Goal: Information Seeking & Learning: Learn about a topic

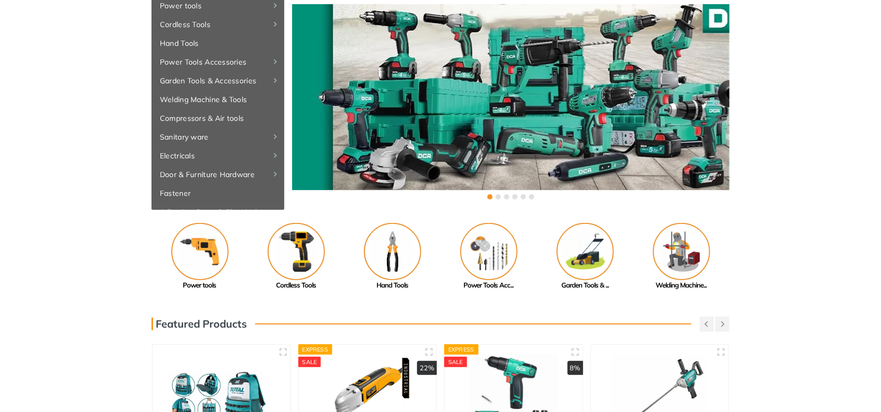
scroll to position [86, 0]
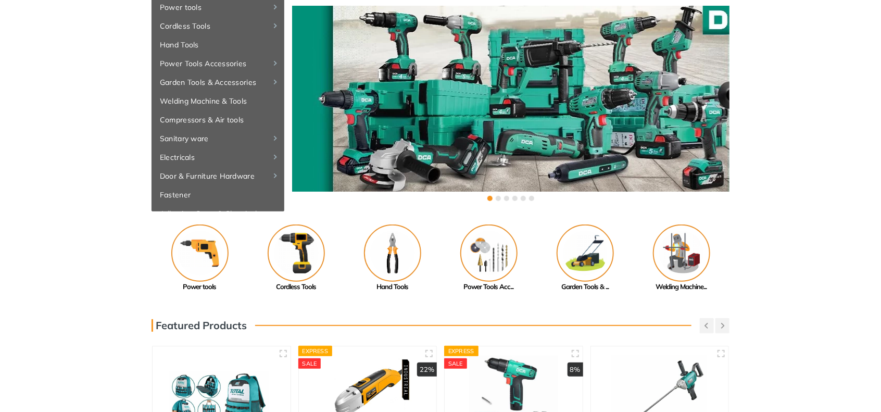
click at [856, 243] on div "Previous Adhesive, Spray... Paint Tools" at bounding box center [440, 259] width 881 height 68
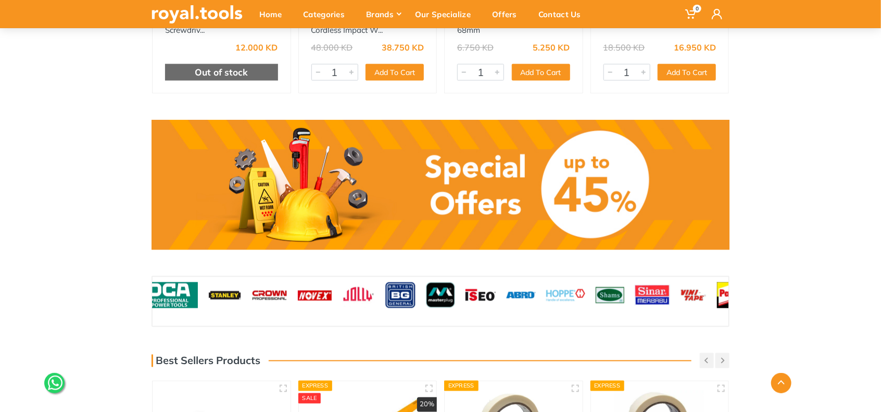
scroll to position [781, 0]
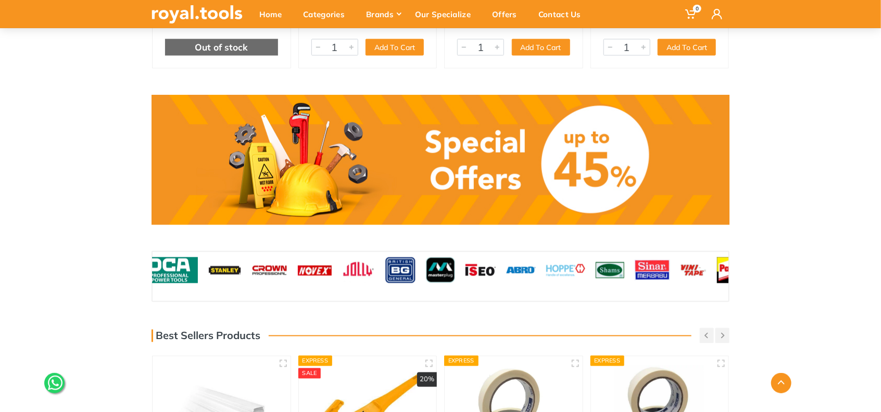
click at [569, 179] on link at bounding box center [441, 160] width 578 height 130
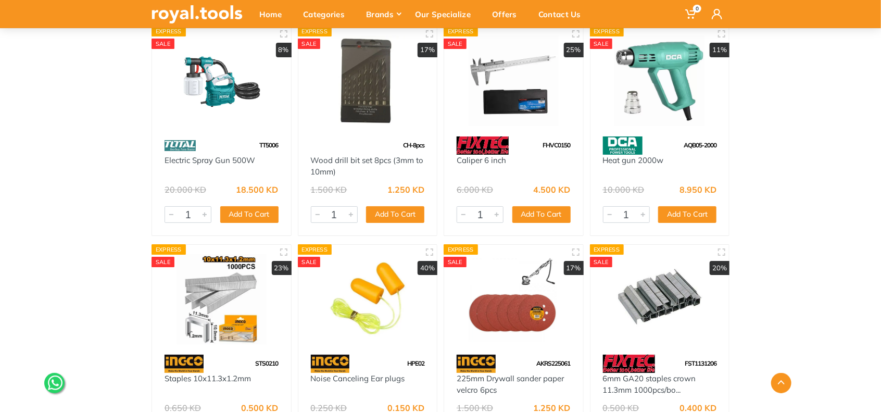
scroll to position [21533, 0]
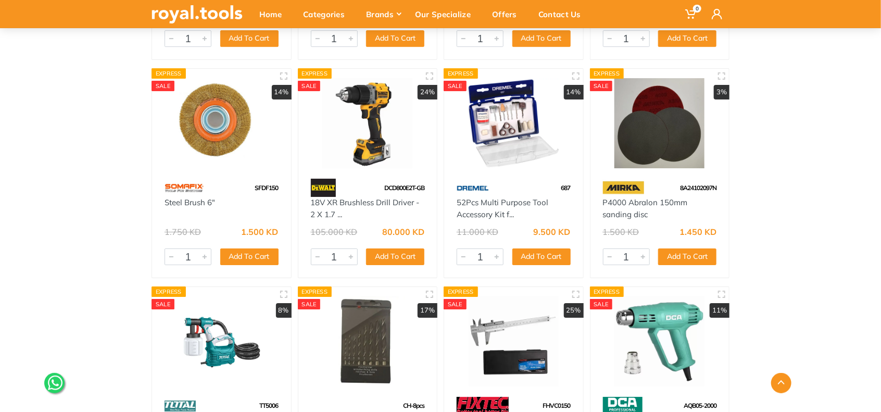
click at [379, 104] on img at bounding box center [368, 123] width 120 height 90
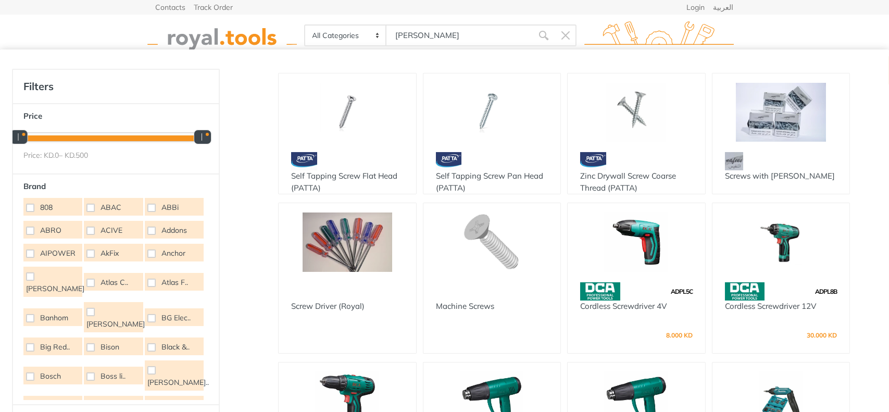
type input "[PERSON_NAME]"
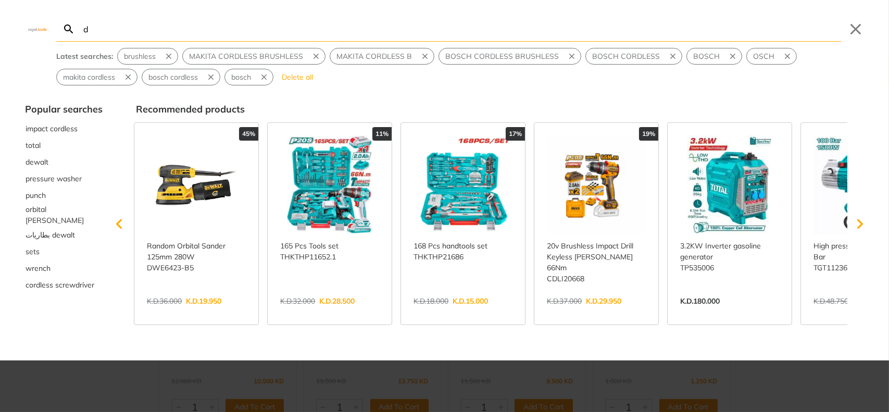
type input "d"
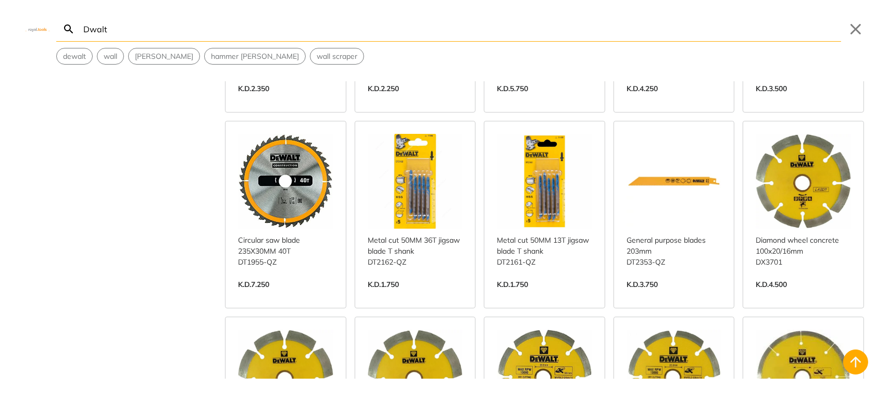
scroll to position [1302, 0]
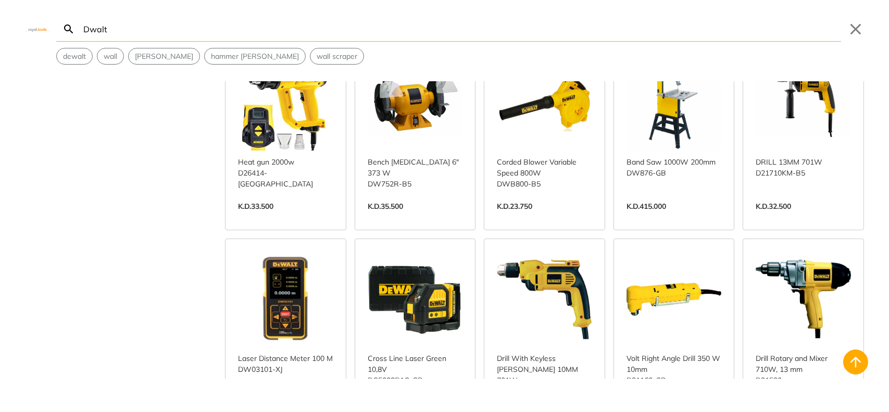
scroll to position [3051, 0]
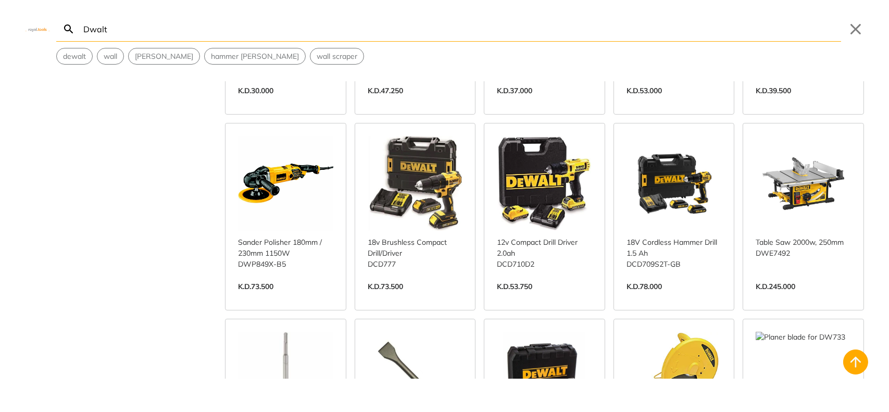
scroll to position [4285, 0]
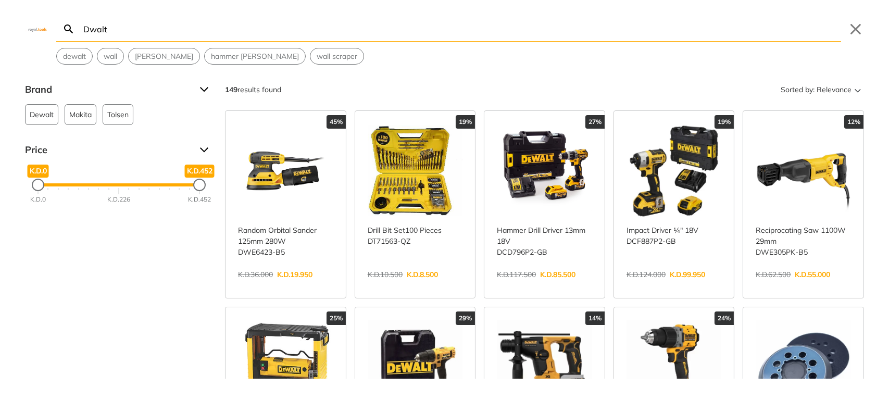
type input "Dwalt"
click at [682, 285] on link "View more →" at bounding box center [674, 285] width 95 height 0
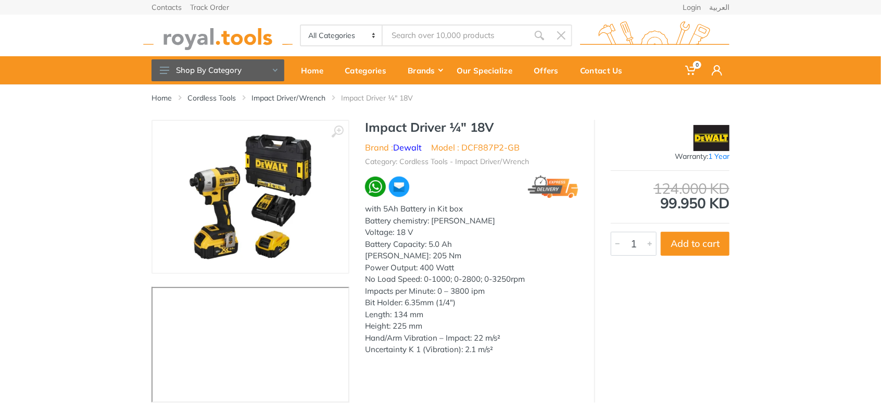
type input "Dwalt"
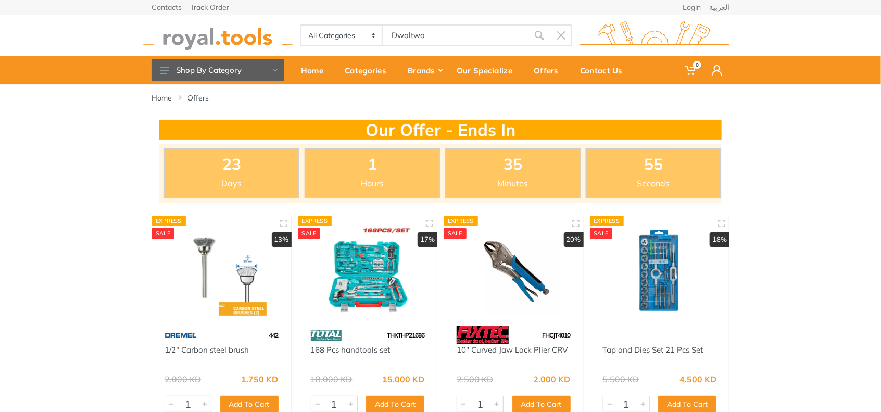
type input "Dwaltwa"
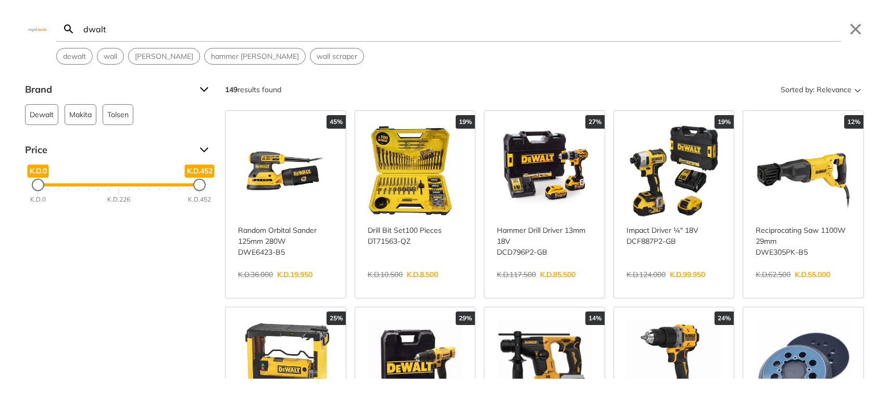
type input "dwalt"
click at [542, 285] on link "View more →" at bounding box center [544, 285] width 95 height 0
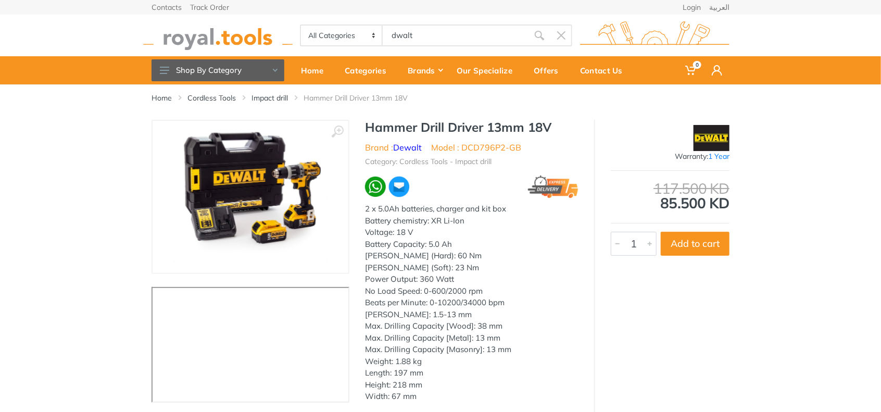
click at [255, 171] on img at bounding box center [251, 196] width 154 height 131
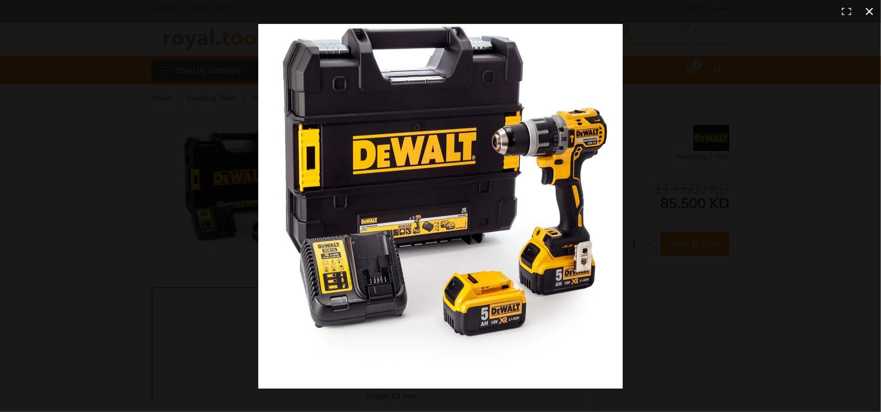
click at [865, 13] on button at bounding box center [870, 11] width 23 height 23
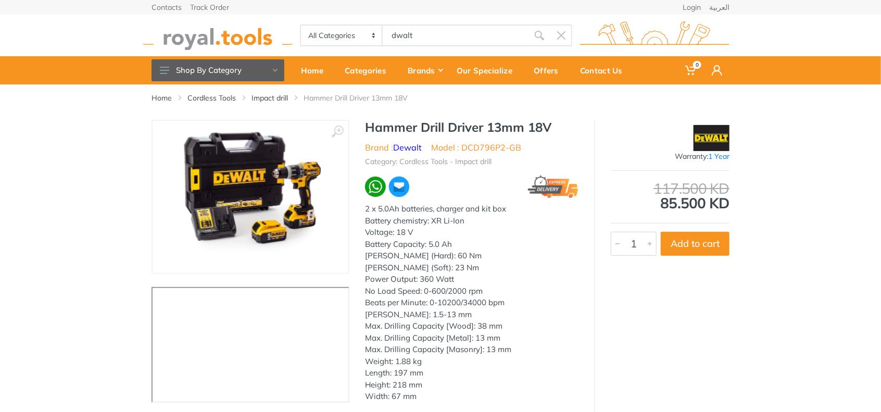
click at [448, 35] on body "0 0" at bounding box center [440, 206] width 881 height 412
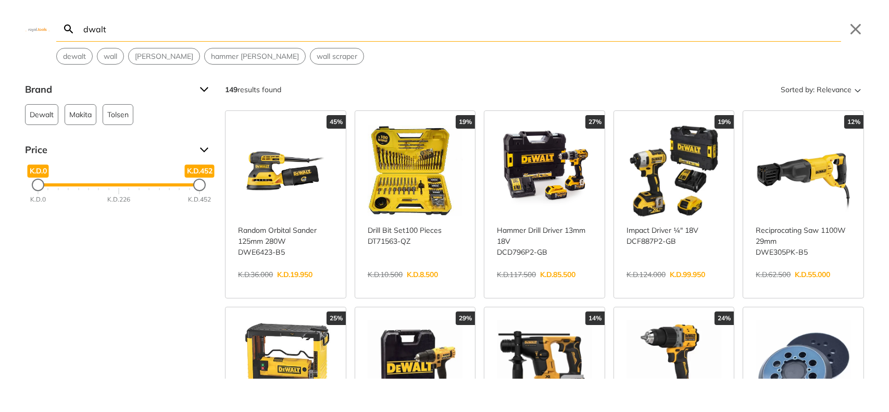
click at [131, 35] on input "dwalt" at bounding box center [461, 29] width 760 height 24
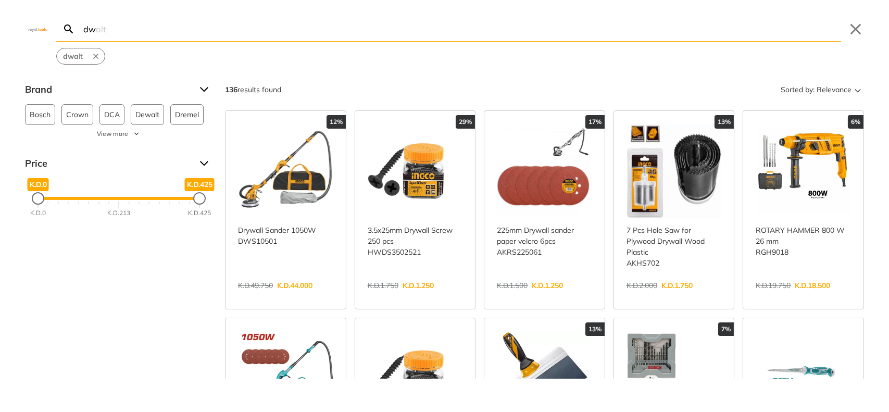
type input "d"
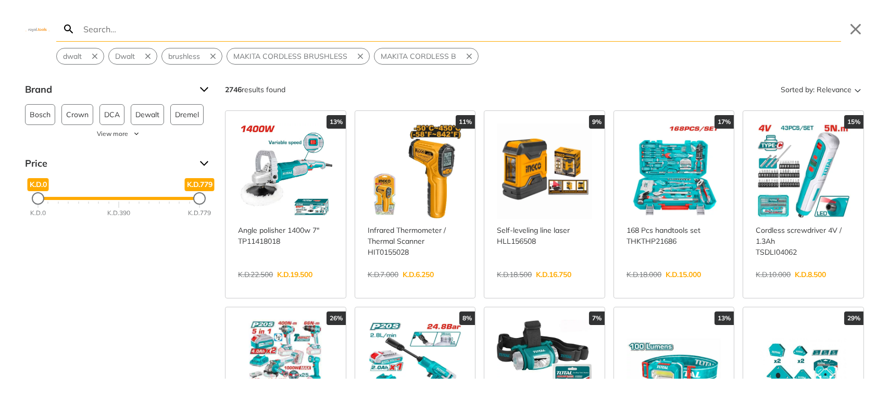
type input "d"
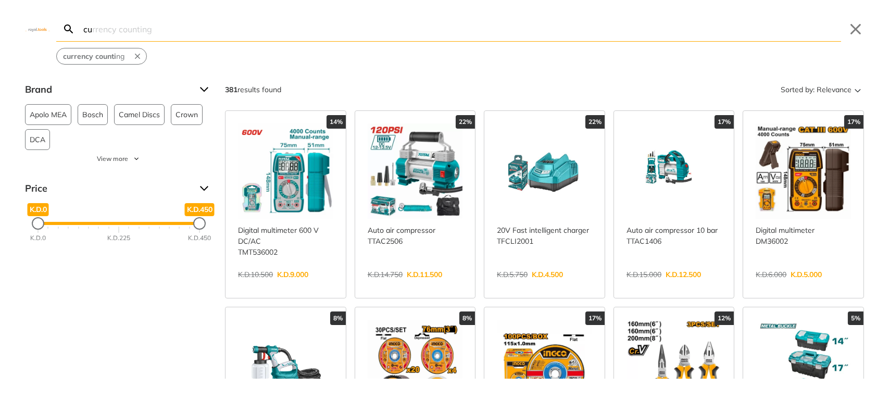
type input "c"
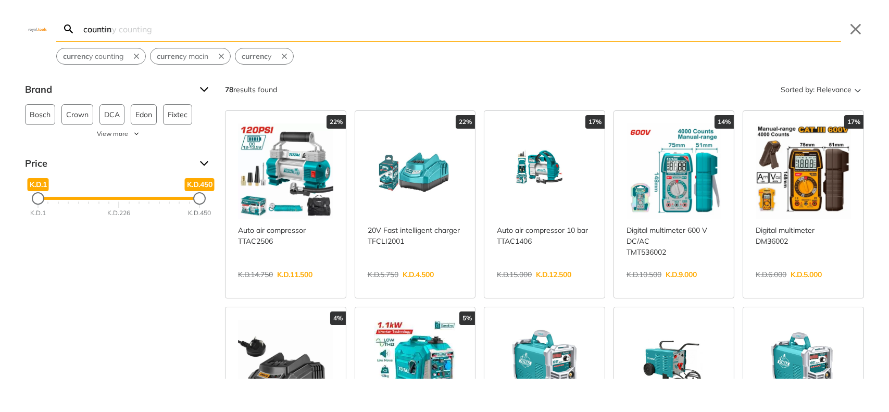
type input "counting"
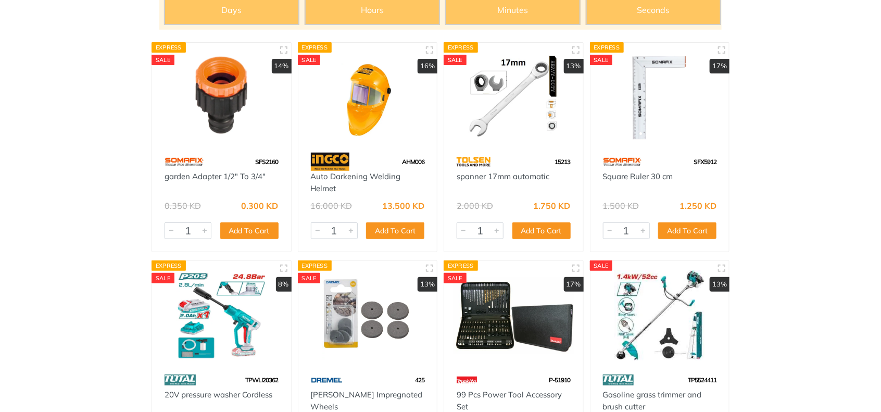
scroll to position [260, 0]
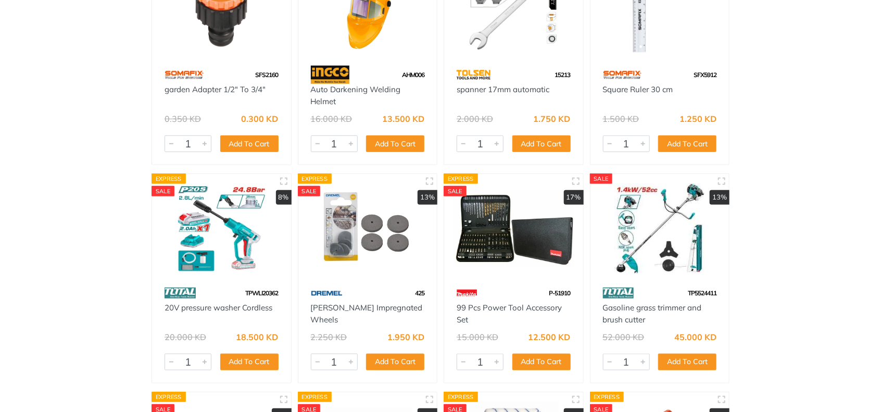
type input "dwalt"
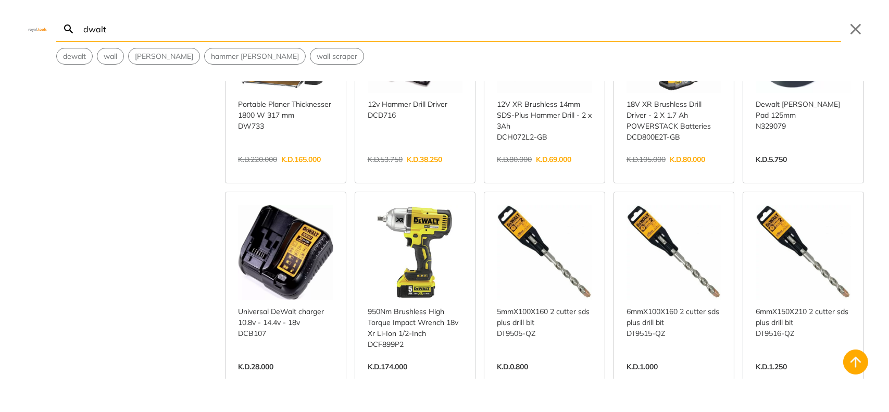
scroll to position [347, 0]
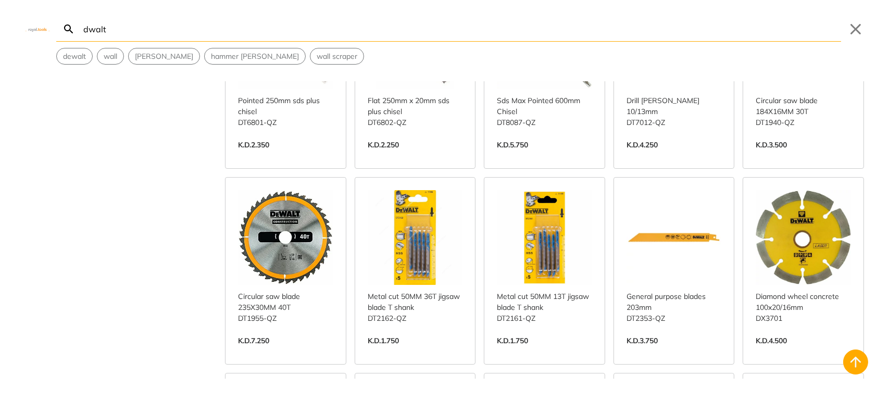
scroll to position [1215, 0]
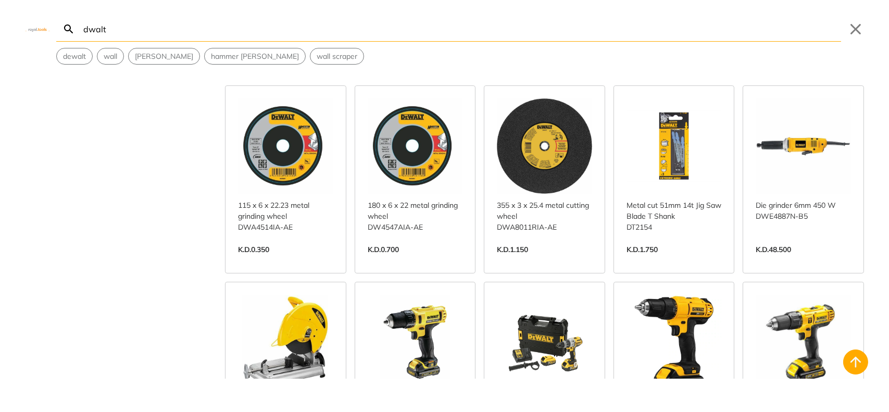
scroll to position [1910, 0]
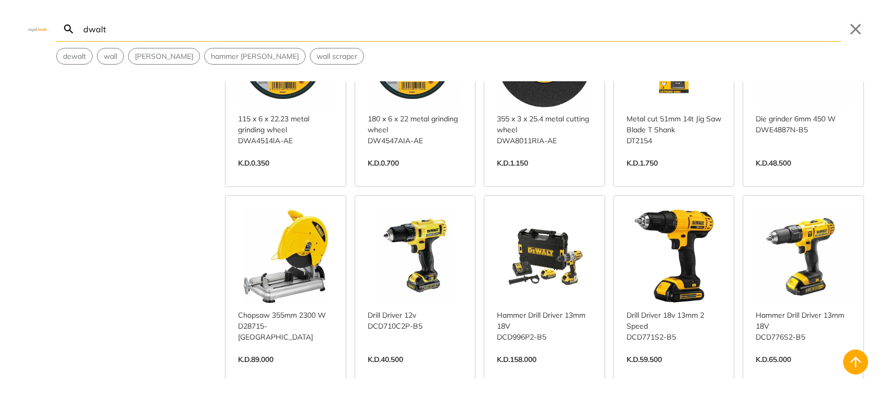
click at [686, 370] on link "View more →" at bounding box center [674, 370] width 95 height 0
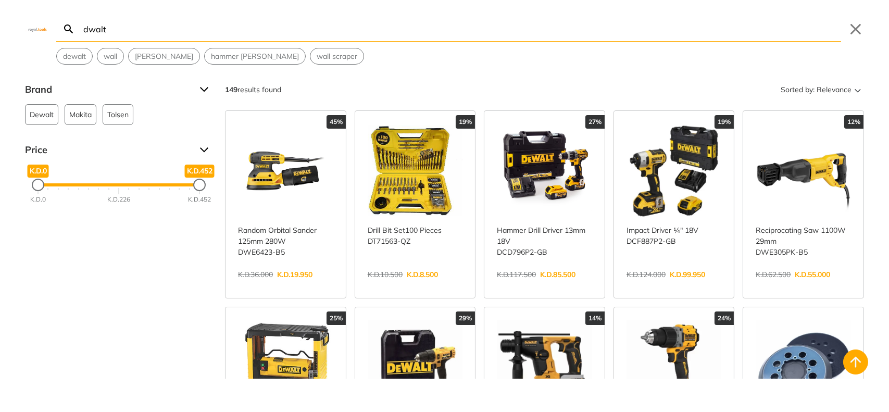
click at [424, 35] on body "0 0" at bounding box center [444, 206] width 889 height 412
type input "d"
click at [421, 29] on input "dwalt" at bounding box center [461, 29] width 760 height 24
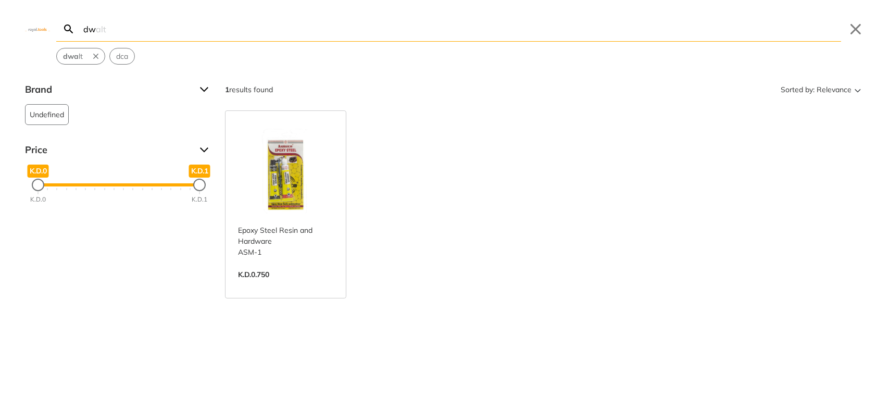
type input "d"
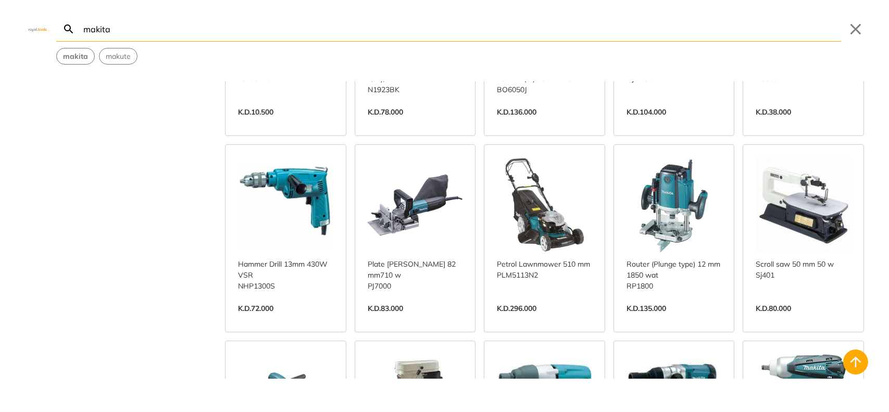
scroll to position [434, 0]
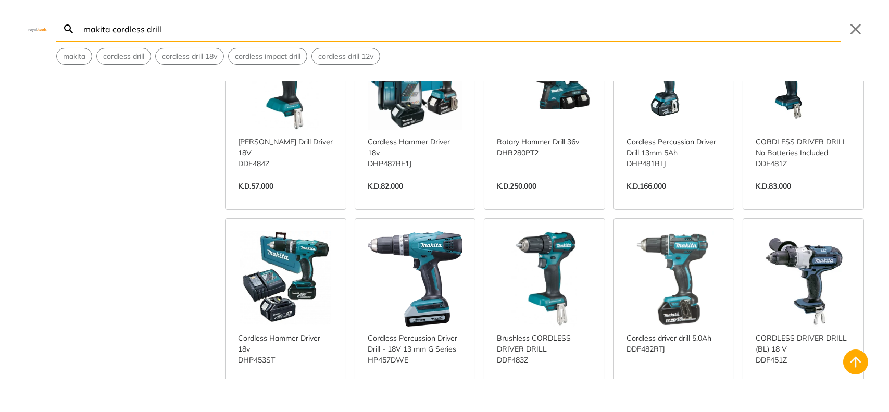
scroll to position [781, 0]
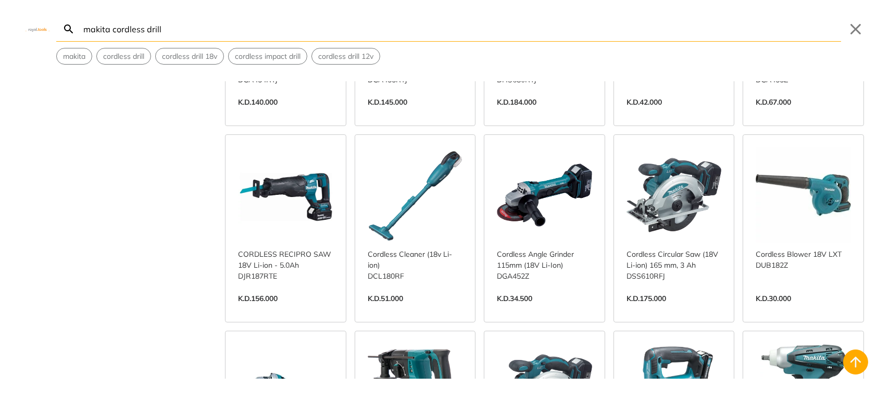
scroll to position [1476, 0]
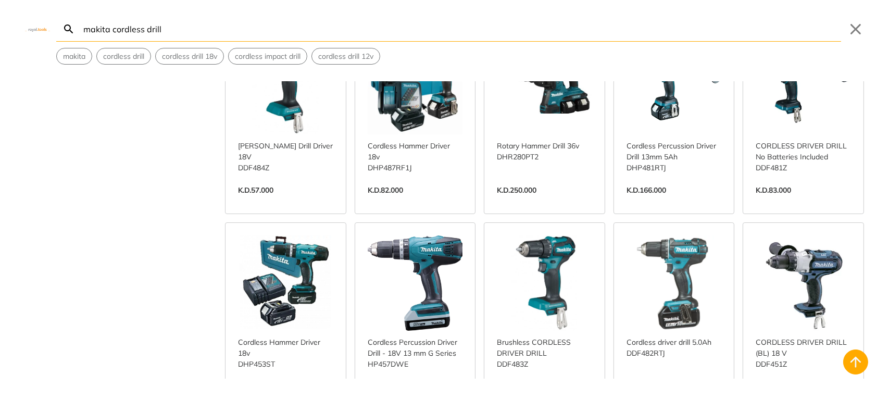
scroll to position [694, 0]
click at [269, 53] on span "cordless impact drill" at bounding box center [268, 56] width 66 height 11
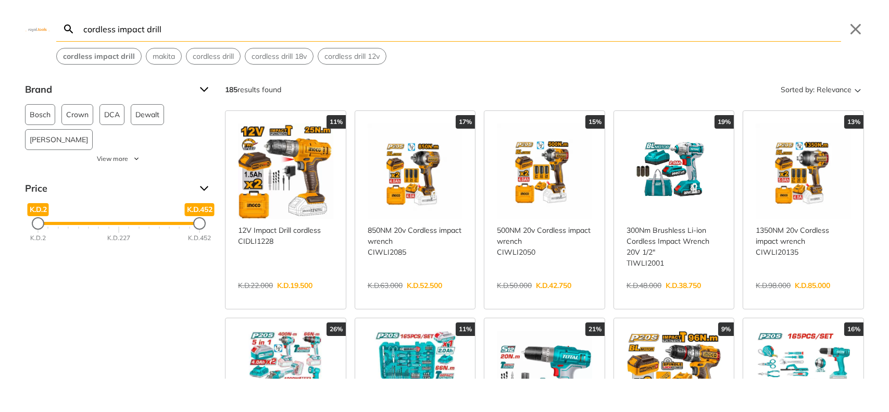
click at [83, 30] on input "cordless impact drill" at bounding box center [461, 29] width 760 height 24
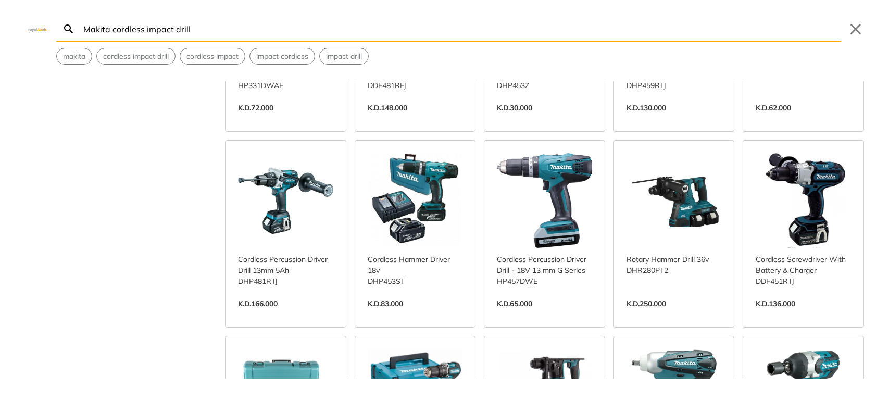
scroll to position [173, 0]
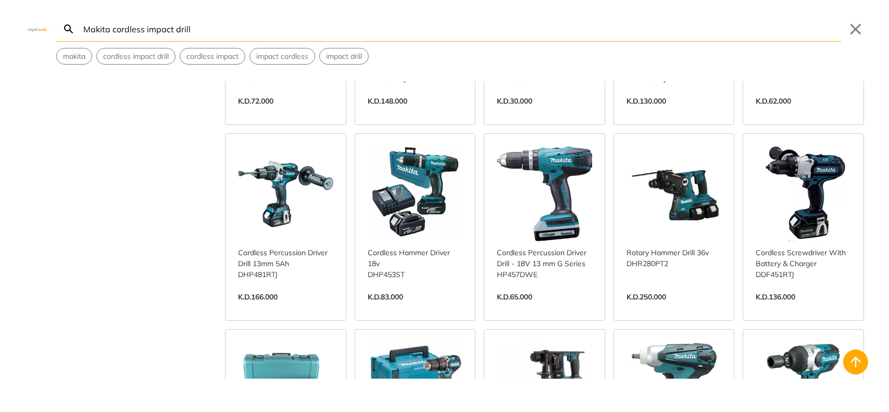
type input "Makita cordless impact drill"
click at [427, 308] on link "View more →" at bounding box center [415, 308] width 95 height 0
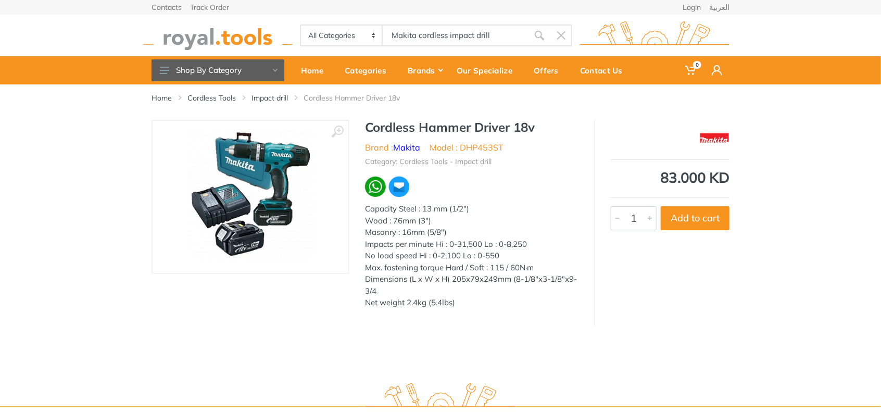
click at [229, 189] on img at bounding box center [251, 196] width 126 height 131
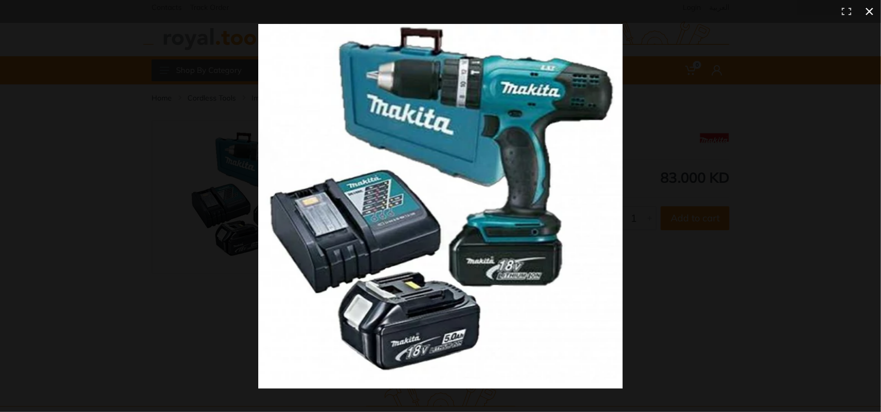
click at [872, 12] on button at bounding box center [870, 11] width 23 height 23
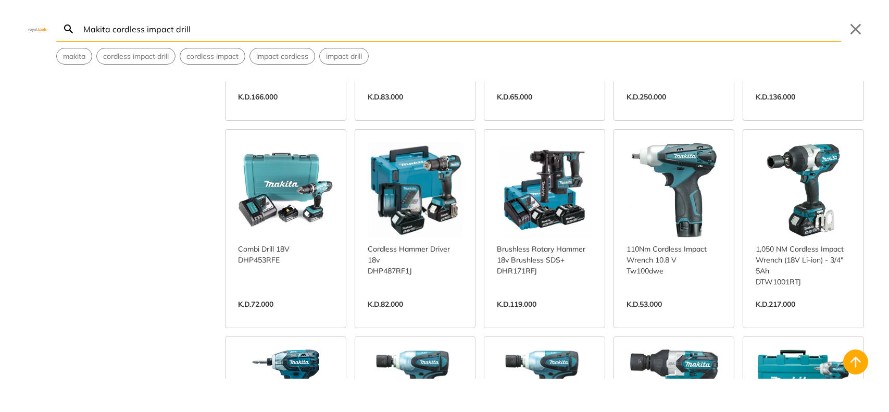
scroll to position [375, 0]
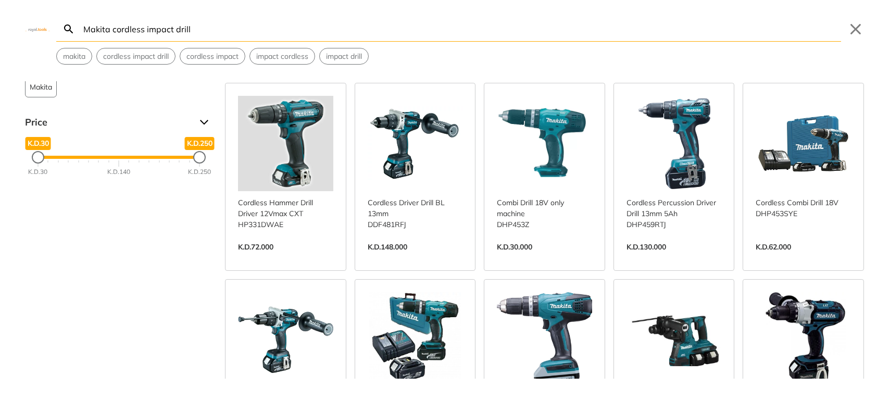
scroll to position [201, 0]
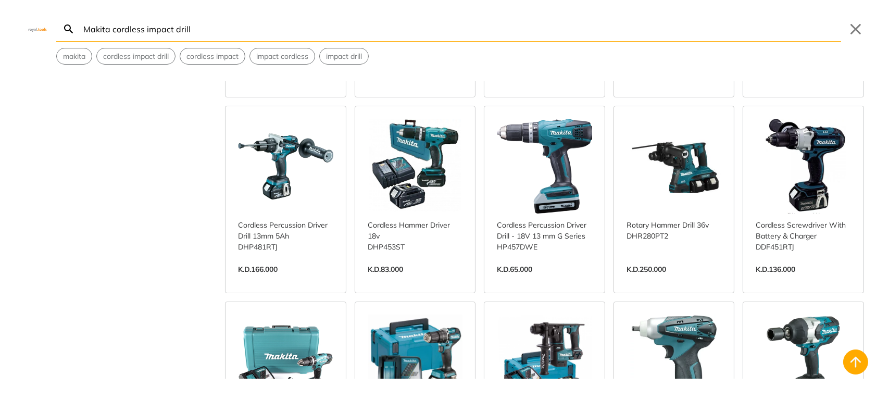
click at [404, 280] on link "View more →" at bounding box center [415, 280] width 95 height 0
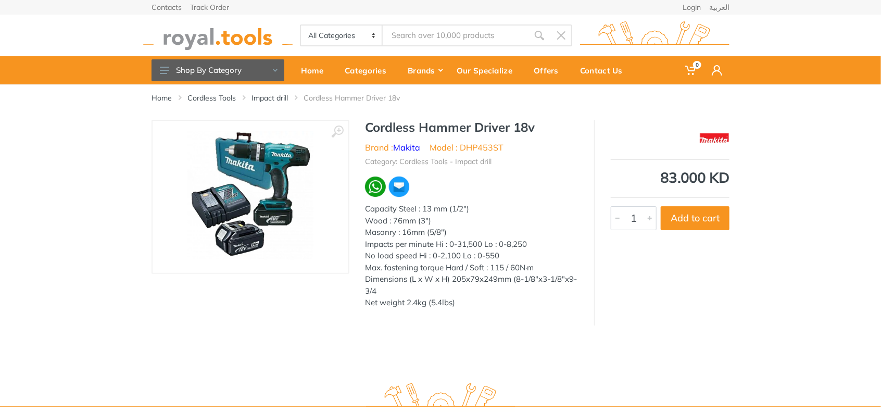
type input "Makita cordless impact drill"
